Goal: Information Seeking & Learning: Understand process/instructions

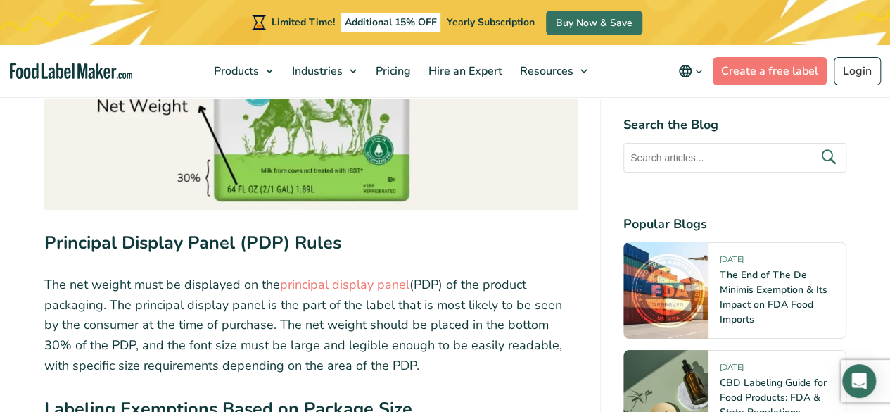
scroll to position [2469, 0]
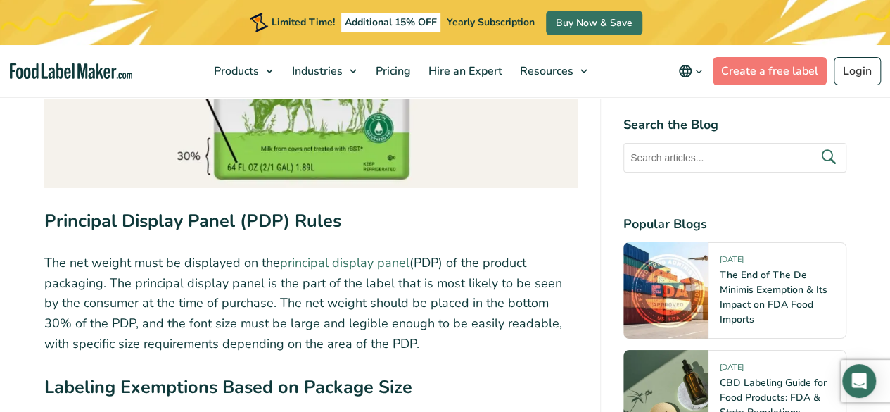
click at [343, 265] on link "principal display panel" at bounding box center [344, 262] width 129 height 17
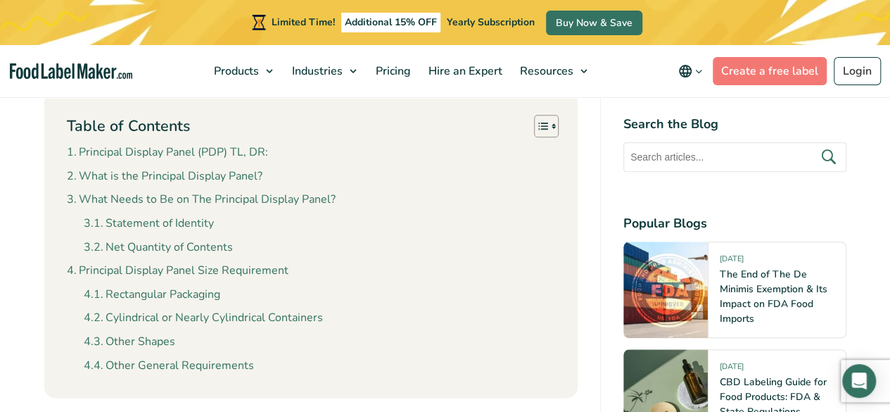
scroll to position [633, 0]
click at [214, 248] on link "Net Quantity of Contents" at bounding box center [158, 247] width 149 height 18
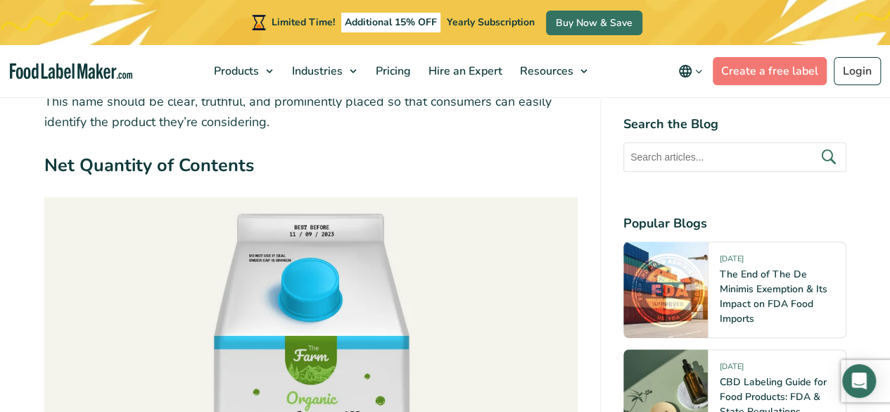
scroll to position [3257, 0]
